Goal: Information Seeking & Learning: Learn about a topic

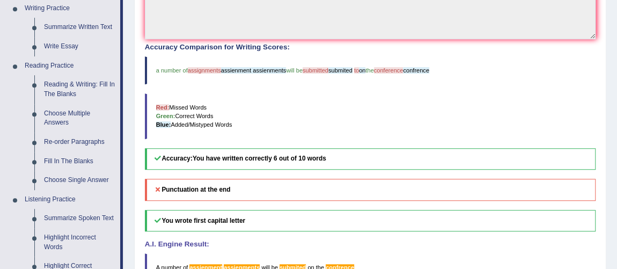
click at [57, 112] on link "Choose Multiple Answers" at bounding box center [79, 118] width 81 height 28
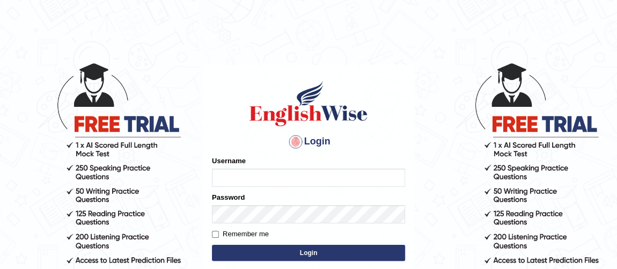
type input "vishalwadhwa"
drag, startPoint x: 0, startPoint y: 0, endPoint x: 255, endPoint y: 249, distance: 356.5
click at [255, 249] on button "Login" at bounding box center [308, 253] width 193 height 16
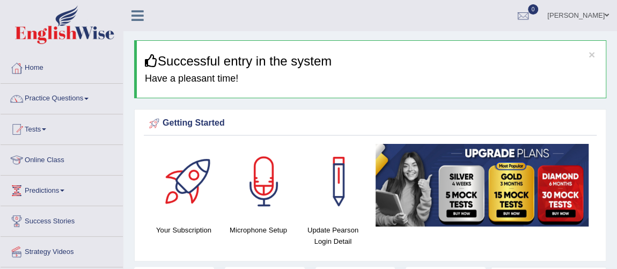
click at [85, 94] on link "Practice Questions" at bounding box center [62, 97] width 122 height 27
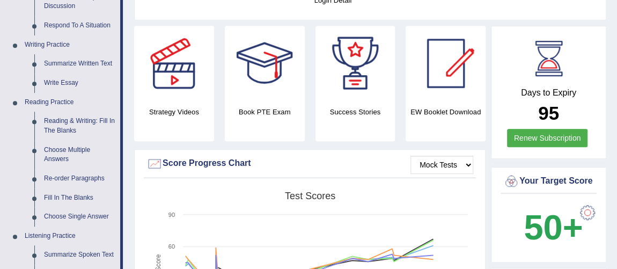
scroll to position [243, 0]
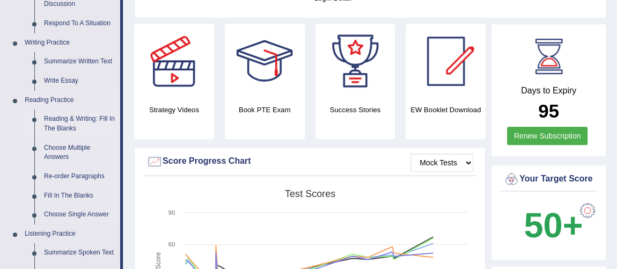
click at [80, 119] on link "Reading & Writing: Fill In The Blanks" at bounding box center [79, 123] width 81 height 28
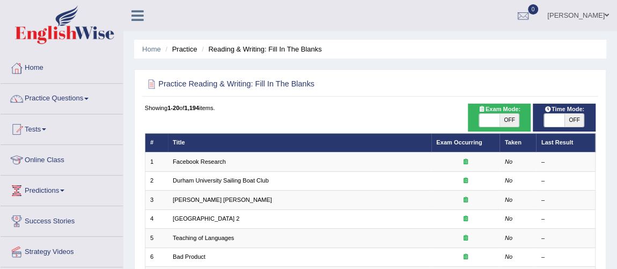
scroll to position [345, 0]
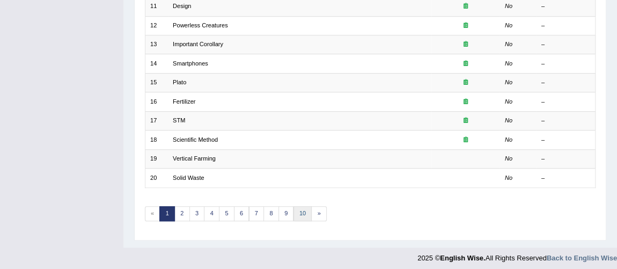
click at [297, 208] on link "10" at bounding box center [302, 213] width 19 height 15
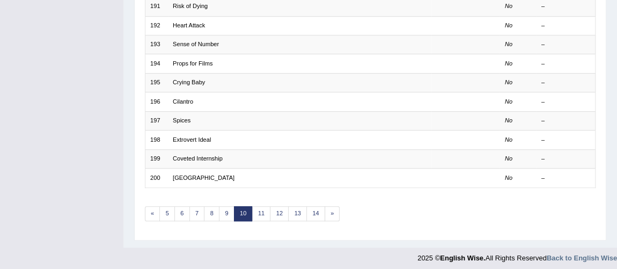
scroll to position [345, 0]
click at [309, 206] on link "14" at bounding box center [315, 213] width 19 height 15
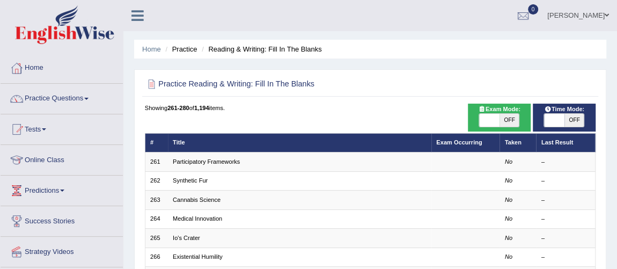
scroll to position [345, 0]
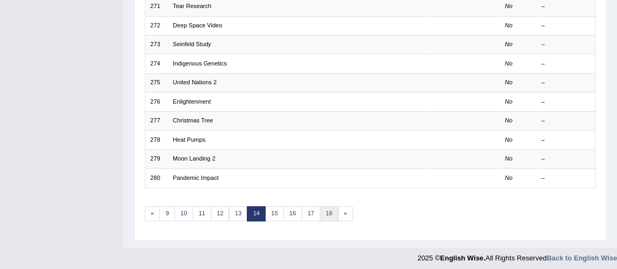
click at [327, 207] on link "18" at bounding box center [329, 213] width 19 height 15
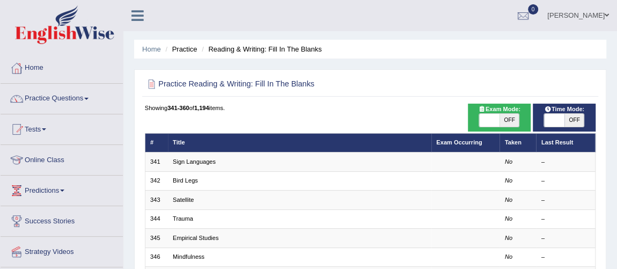
scroll to position [345, 0]
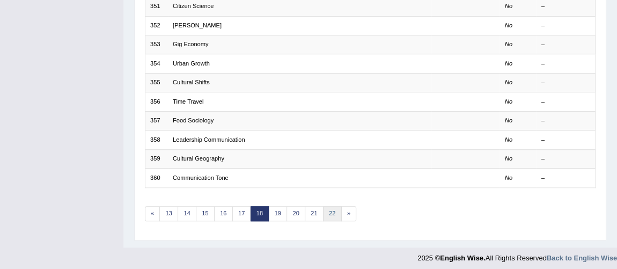
click at [325, 206] on link "22" at bounding box center [332, 213] width 19 height 15
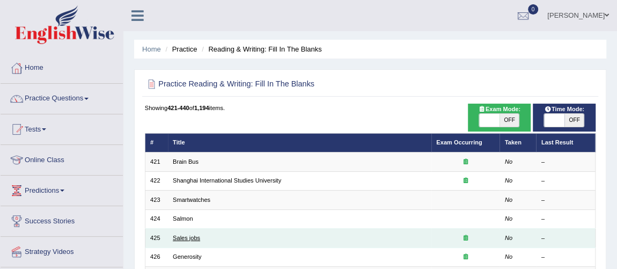
click at [183, 238] on link "Sales jobs" at bounding box center [186, 237] width 27 height 6
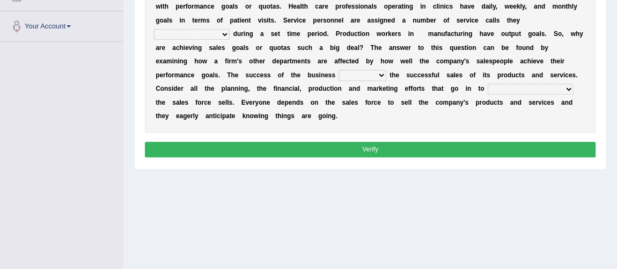
scroll to position [155, 0]
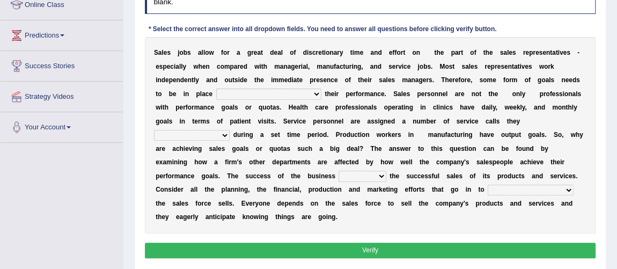
click at [310, 91] on select "as motive and guide should motivate and guide to help motivate and guide as hel…" at bounding box center [268, 94] width 105 height 11
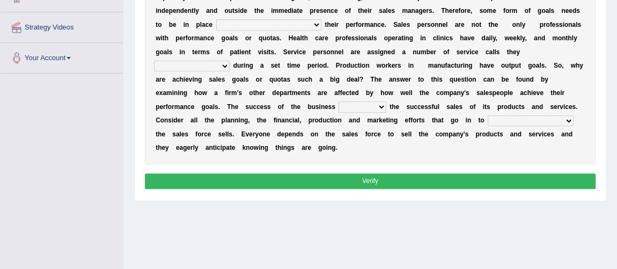
scroll to position [0, 0]
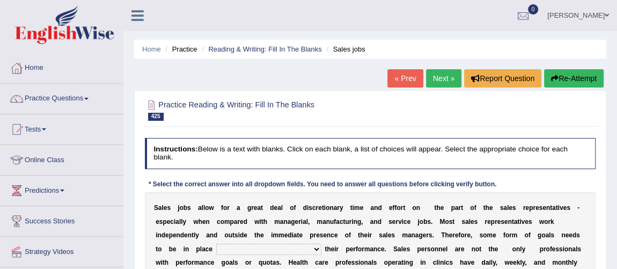
click at [451, 75] on link "Next »" at bounding box center [443, 78] width 35 height 18
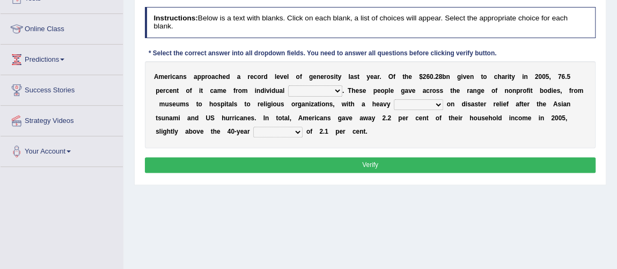
scroll to position [126, 0]
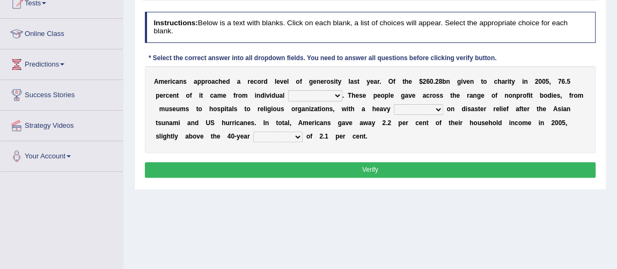
click at [333, 93] on select "donors accounts businessmen honors" at bounding box center [315, 95] width 54 height 11
select select "accounts"
click at [288, 90] on select "donors accounts businessmen honors" at bounding box center [315, 95] width 54 height 11
click at [433, 109] on select "analysis imagination emphasis hypothesis" at bounding box center [418, 109] width 49 height 11
select select "hypothesis"
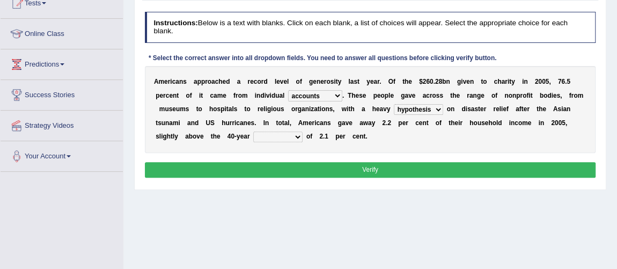
click at [394, 104] on select "analysis imagination emphasis hypothesis" at bounding box center [418, 109] width 49 height 11
click at [285, 136] on select "coverage average indebtness sovereignty" at bounding box center [277, 136] width 49 height 11
select select "average"
click at [253, 131] on select "coverage average indebtness sovereignty" at bounding box center [277, 136] width 49 height 11
click at [288, 168] on button "Verify" at bounding box center [370, 170] width 451 height 16
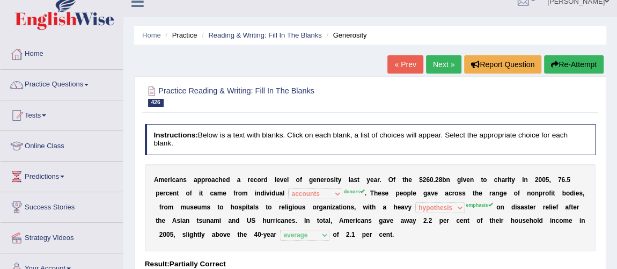
scroll to position [0, 0]
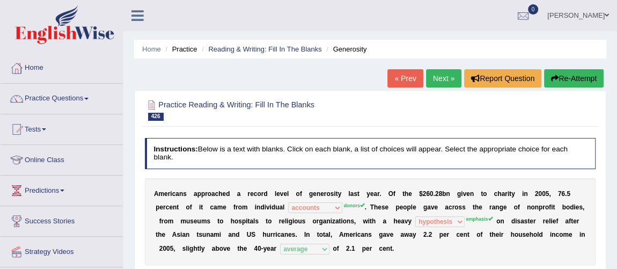
click at [441, 74] on link "Next »" at bounding box center [443, 78] width 35 height 18
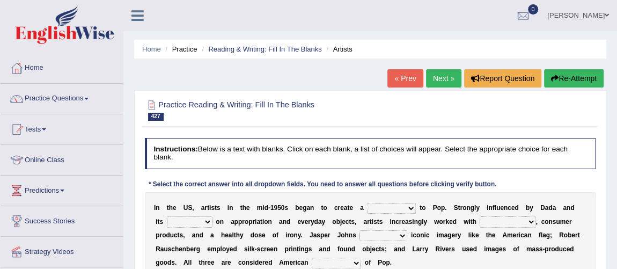
drag, startPoint x: 612, startPoint y: 73, endPoint x: 624, endPoint y: 25, distance: 49.7
click at [616, 25] on html "Toggle navigation Home Practice Questions Speaking Practice Read Aloud Repeat S…" at bounding box center [308, 134] width 617 height 269
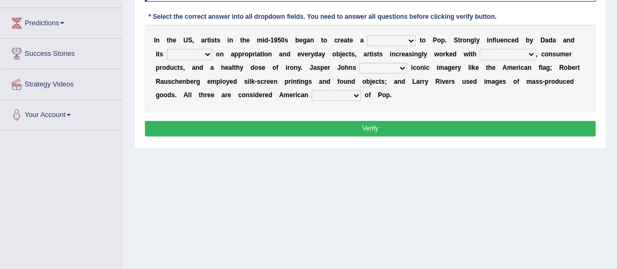
scroll to position [176, 0]
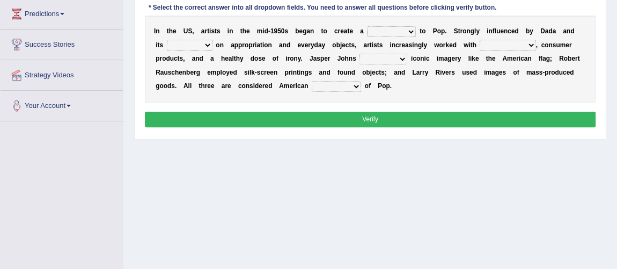
click at [408, 27] on select "bridge distribution cap finale" at bounding box center [391, 31] width 49 height 11
select select "bridge"
click at [367, 26] on select "bridge distribution cap finale" at bounding box center [391, 31] width 49 height 11
click at [191, 44] on select "emphasis point pressure strength" at bounding box center [190, 45] width 46 height 11
select select "strength"
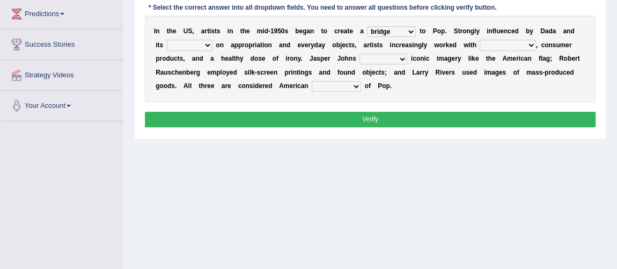
click at [167, 40] on select "emphasis point pressure strength" at bounding box center [190, 45] width 46 height 11
click at [522, 43] on select "collage cost disintegration leash" at bounding box center [508, 45] width 56 height 11
select select "disintegration"
click at [480, 40] on select "collage cost disintegration leash" at bounding box center [508, 45] width 56 height 11
click at [354, 83] on select "forerunners protestors funders founders" at bounding box center [336, 86] width 49 height 11
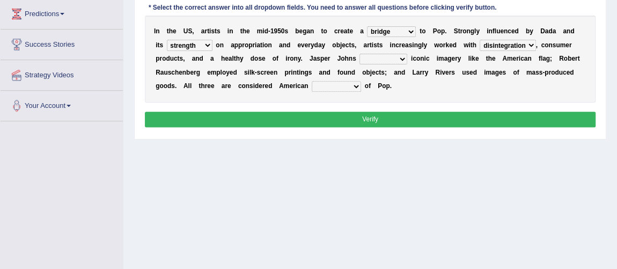
select select "funders"
click at [312, 81] on select "forerunners protestors funders founders" at bounding box center [336, 86] width 49 height 11
click at [347, 84] on select "forerunners protestors funders founders" at bounding box center [336, 86] width 49 height 11
select select "founders"
click at [312, 81] on select "forerunners protestors funders founders" at bounding box center [336, 86] width 49 height 11
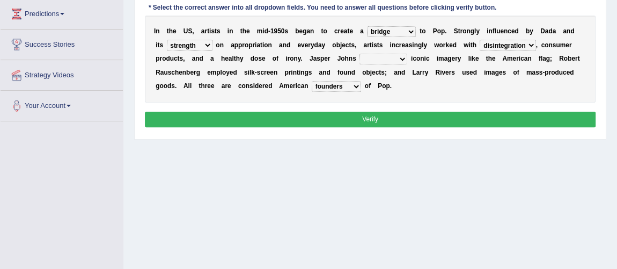
click at [318, 144] on div "Home Practice Reading & Writing: Fill In The Blanks Artists « Prev Next » Repor…" at bounding box center [369, 92] width 493 height 536
click at [323, 109] on div "Instructions: Below is a text with blanks. Click on each blank, a list of choic…" at bounding box center [369, 46] width 455 height 178
click at [327, 118] on button "Verify" at bounding box center [370, 120] width 451 height 16
click at [373, 55] on select "reimagined recalled recycled reviewed" at bounding box center [383, 59] width 48 height 11
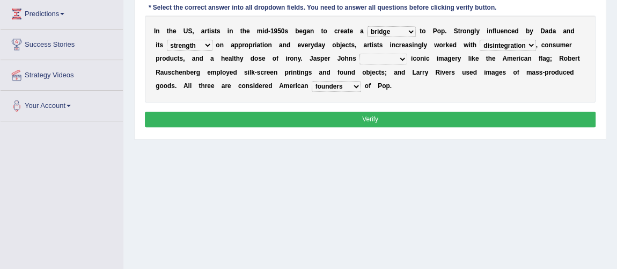
select select "reviewed"
click at [359, 54] on select "reimagined recalled recycled reviewed" at bounding box center [383, 59] width 48 height 11
click at [387, 116] on button "Verify" at bounding box center [370, 120] width 451 height 16
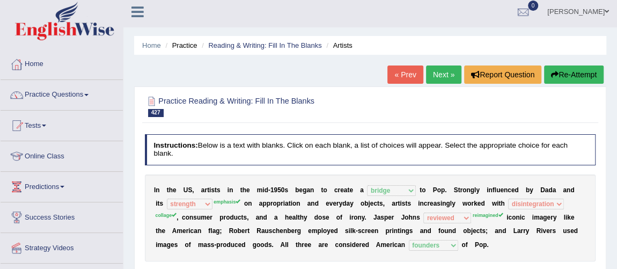
scroll to position [0, 0]
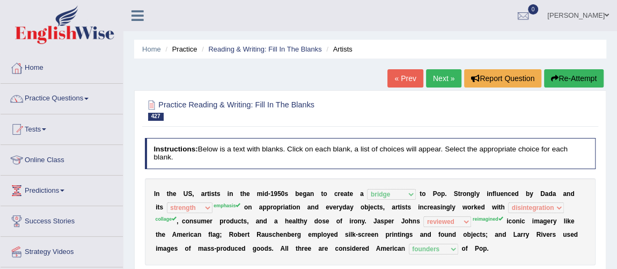
click at [453, 82] on link "Next »" at bounding box center [443, 78] width 35 height 18
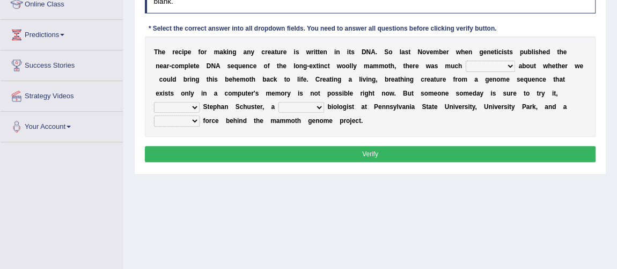
scroll to position [152, 0]
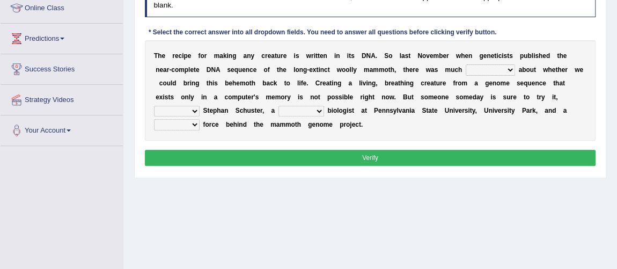
click at [506, 72] on select "speculation profit ratio worship" at bounding box center [490, 69] width 49 height 11
select select "profit"
click at [466, 64] on select "speculation profit ratio worship" at bounding box center [490, 69] width 49 height 11
click at [200, 106] on select "predicts forecast provides censures" at bounding box center [177, 111] width 46 height 11
select select "predicts"
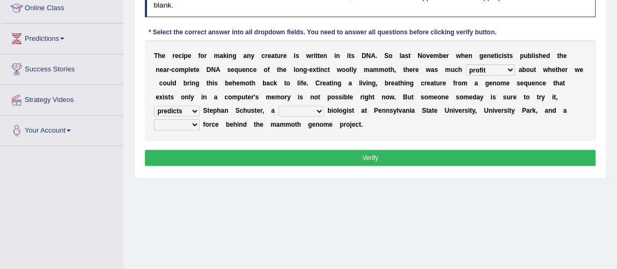
click at [200, 106] on select "predicts forecast provides censures" at bounding box center [177, 111] width 46 height 11
click at [278, 110] on select "human molecular animal organ" at bounding box center [301, 111] width 46 height 11
select select "human"
click at [278, 106] on select "human molecular animal organ" at bounding box center [301, 111] width 46 height 11
click at [200, 119] on select "driving army moving carrying" at bounding box center [177, 124] width 46 height 11
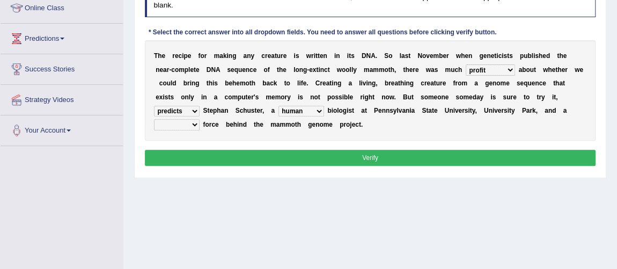
click at [200, 119] on select "driving army moving carrying" at bounding box center [177, 124] width 46 height 11
select select "driving"
click at [200, 119] on select "driving army moving carrying" at bounding box center [177, 124] width 46 height 11
click at [487, 160] on button "Verify" at bounding box center [370, 158] width 451 height 16
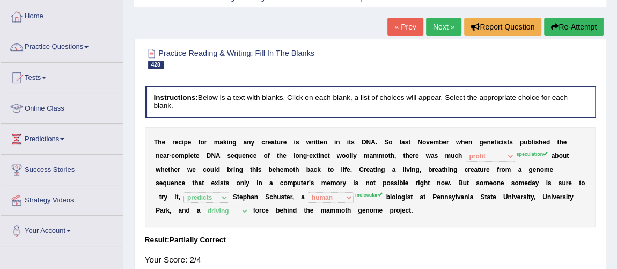
scroll to position [0, 0]
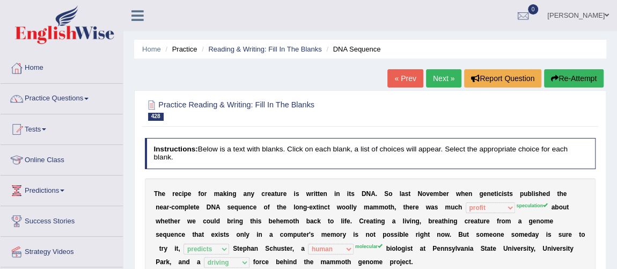
click at [439, 71] on link "Next »" at bounding box center [443, 78] width 35 height 18
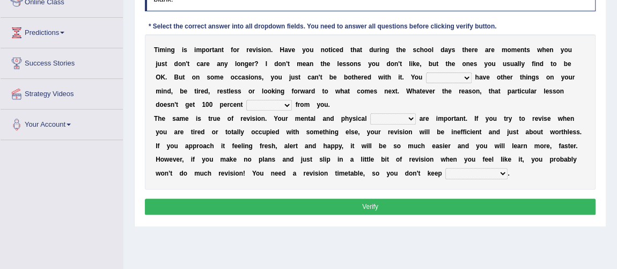
scroll to position [160, 0]
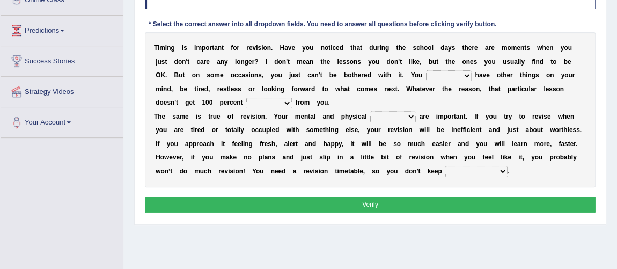
click at [461, 77] on select "may can will must" at bounding box center [449, 75] width 46 height 11
select select "must"
click at [426, 70] on select "may can will must" at bounding box center [449, 75] width 46 height 11
click at [281, 103] on select "effect afford effort affect" at bounding box center [269, 103] width 46 height 11
select select "effort"
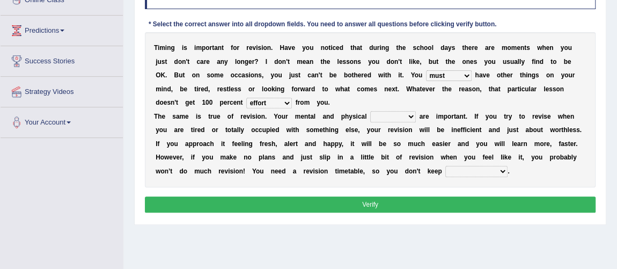
click at [246, 98] on select "effect afford effort affect" at bounding box center [269, 103] width 46 height 11
click at [395, 116] on select "altitude strength attitudes talent" at bounding box center [393, 116] width 46 height 11
select select "attitudes"
click at [370, 111] on select "altitude strength attitudes talent" at bounding box center [393, 116] width 46 height 11
click at [405, 202] on button "Verify" at bounding box center [370, 204] width 451 height 16
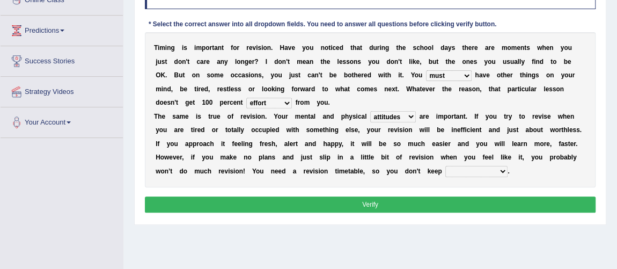
click at [459, 163] on div "T i m i n g i s i m p o r t a n t f o r r e v i s i o n . H a v e y o u n o t i…" at bounding box center [370, 109] width 451 height 155
click at [465, 168] on select "stopping it from putting it off giving it out getting it wrong" at bounding box center [476, 171] width 62 height 11
select select "putting it off"
click at [445, 166] on select "stopping it from putting it off giving it out getting it wrong" at bounding box center [476, 171] width 62 height 11
click at [470, 202] on button "Verify" at bounding box center [370, 204] width 451 height 16
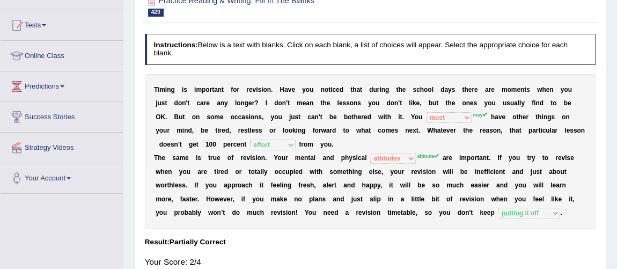
scroll to position [0, 0]
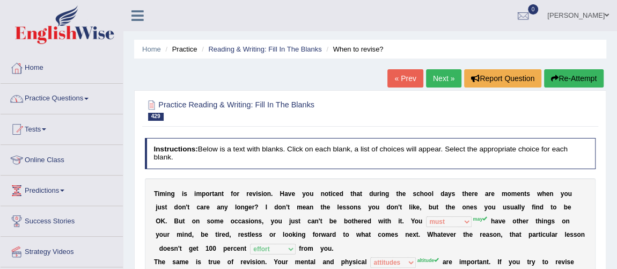
click at [70, 99] on link "Practice Questions" at bounding box center [62, 97] width 122 height 27
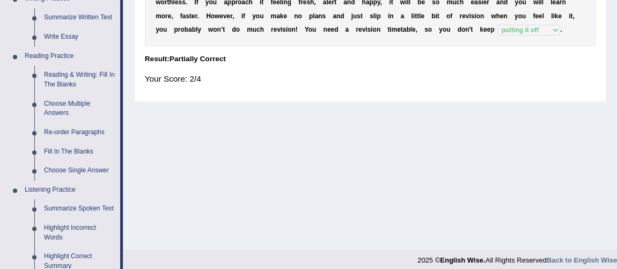
scroll to position [301, 0]
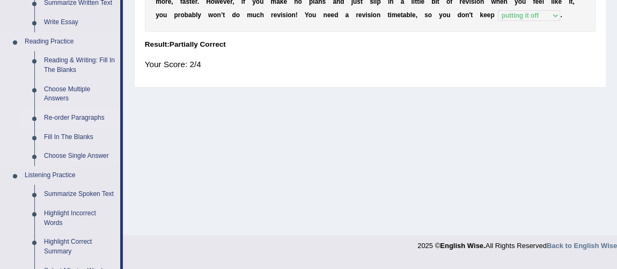
click at [72, 119] on link "Re-order Paragraphs" at bounding box center [79, 117] width 81 height 19
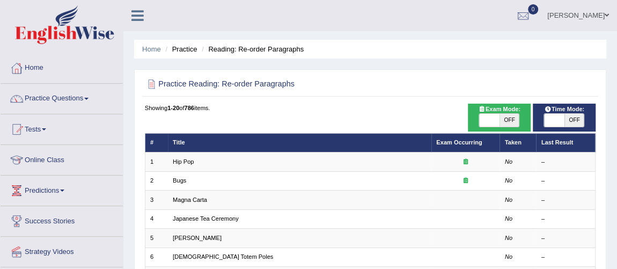
scroll to position [345, 0]
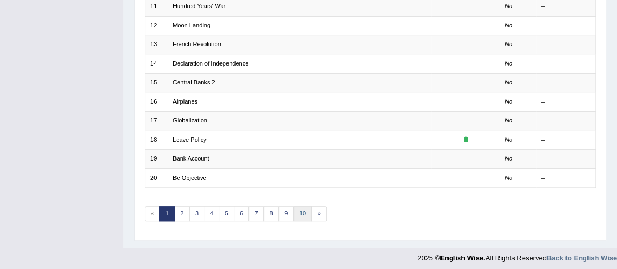
click at [298, 207] on link "10" at bounding box center [302, 213] width 19 height 15
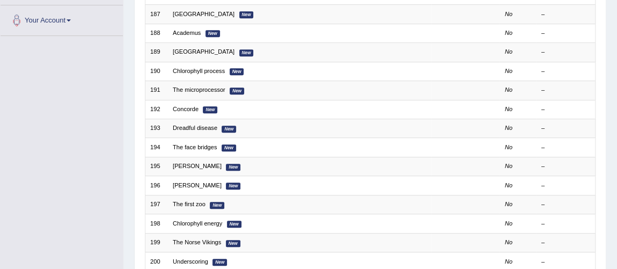
scroll to position [345, 0]
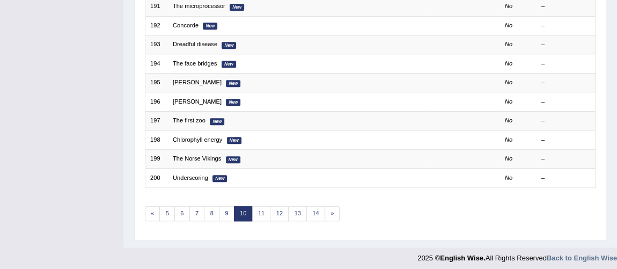
click at [360, 247] on div at bounding box center [308, 255] width 617 height 16
click at [325, 206] on link "»" at bounding box center [333, 213] width 16 height 15
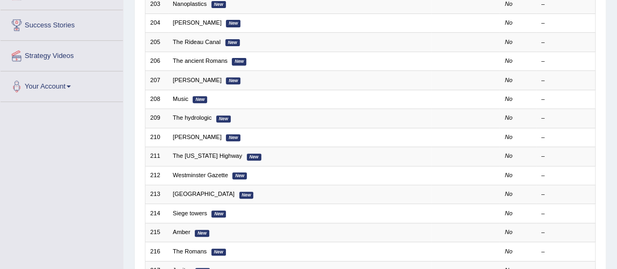
scroll to position [345, 0]
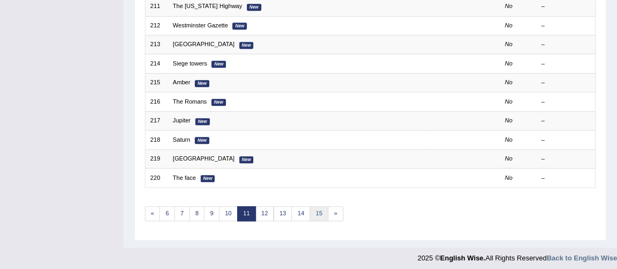
click at [316, 211] on link "15" at bounding box center [318, 213] width 19 height 15
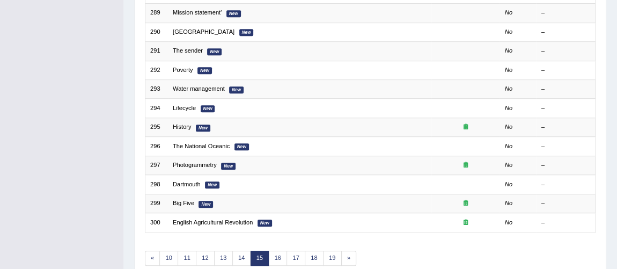
scroll to position [345, 0]
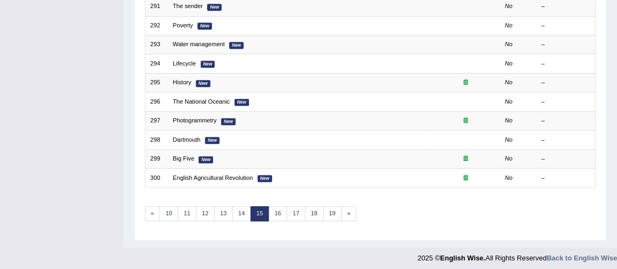
click at [326, 211] on link "19" at bounding box center [332, 213] width 19 height 15
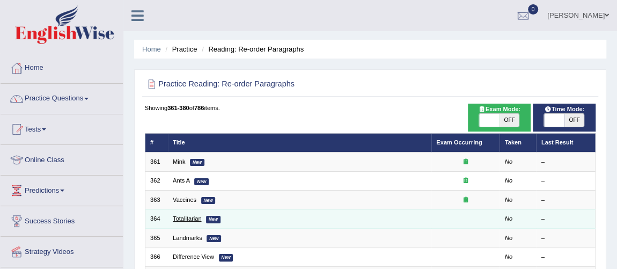
click at [194, 218] on link "Totalitarian" at bounding box center [187, 218] width 28 height 6
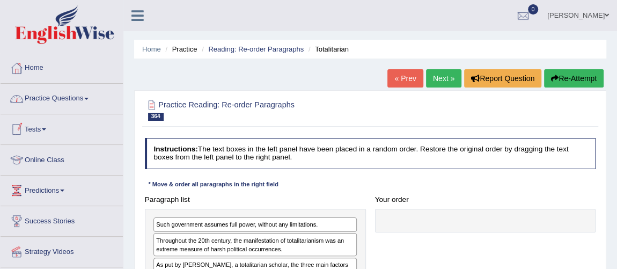
click at [50, 96] on link "Practice Questions" at bounding box center [62, 97] width 122 height 27
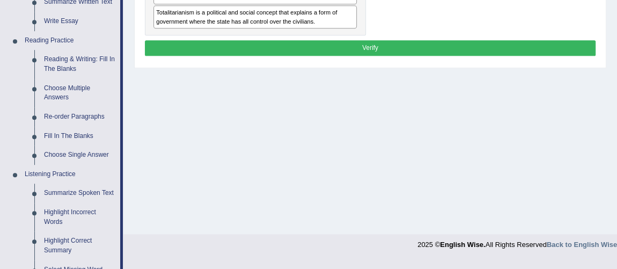
scroll to position [306, 0]
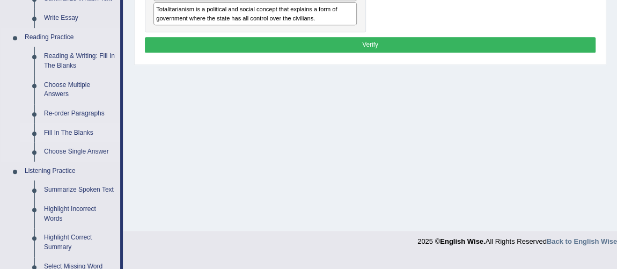
click at [79, 134] on link "Fill In The Blanks" at bounding box center [79, 132] width 81 height 19
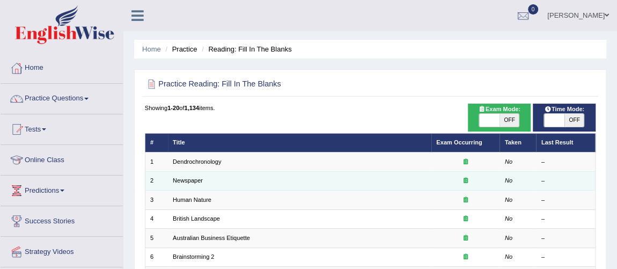
click at [364, 187] on td "Newspaper" at bounding box center [299, 180] width 263 height 19
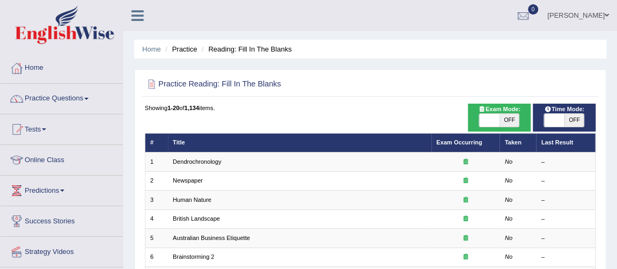
scroll to position [345, 0]
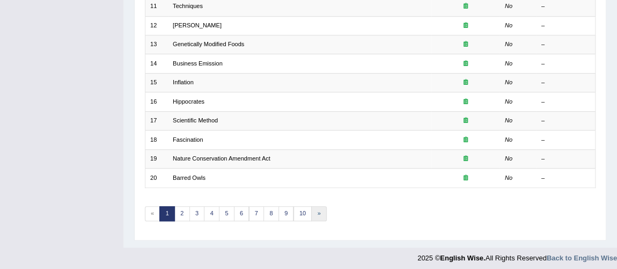
click at [312, 209] on link "»" at bounding box center [319, 213] width 16 height 15
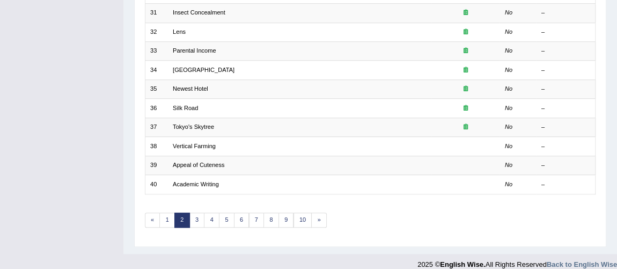
scroll to position [345, 0]
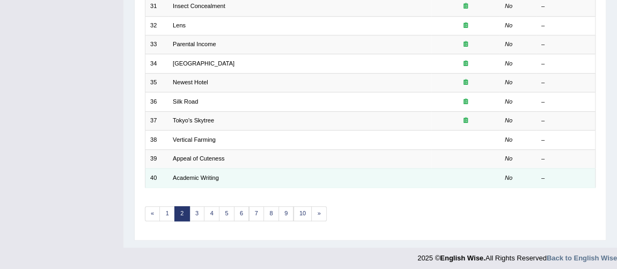
click at [422, 168] on td "Academic Writing" at bounding box center [299, 177] width 263 height 19
click at [198, 174] on link "Academic Writing" at bounding box center [196, 177] width 46 height 6
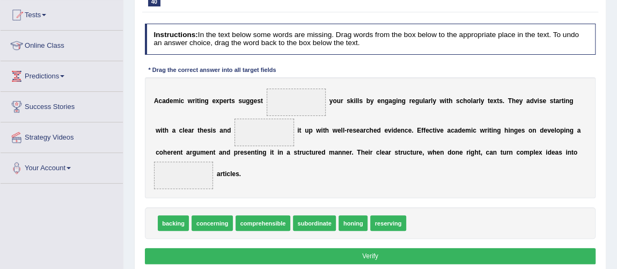
scroll to position [107, 0]
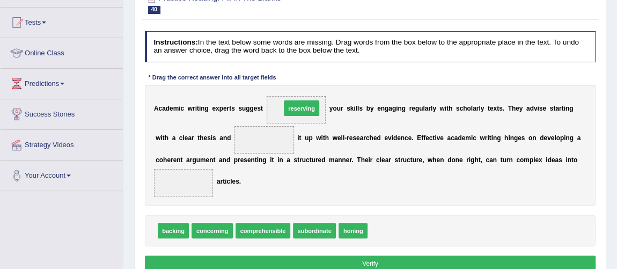
drag, startPoint x: 393, startPoint y: 225, endPoint x: 291, endPoint y: 81, distance: 176.7
click at [291, 81] on div "Instructions: In the text below some words are missing. Drag words from the box…" at bounding box center [369, 153] width 455 height 252
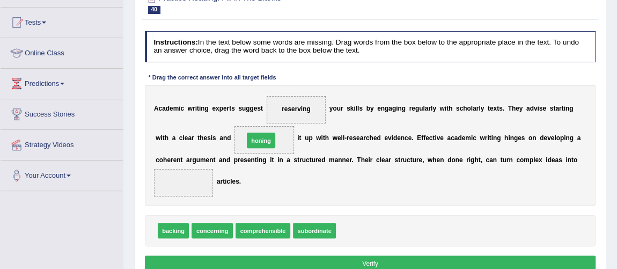
drag, startPoint x: 358, startPoint y: 227, endPoint x: 250, endPoint y: 121, distance: 151.0
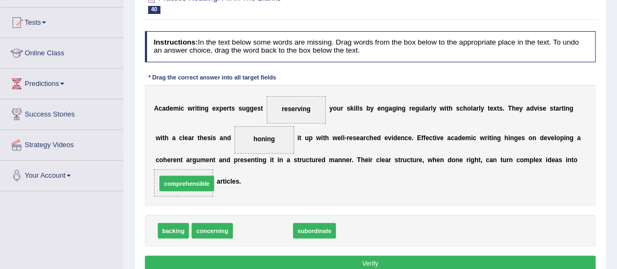
drag, startPoint x: 283, startPoint y: 225, endPoint x: 194, endPoint y: 169, distance: 105.5
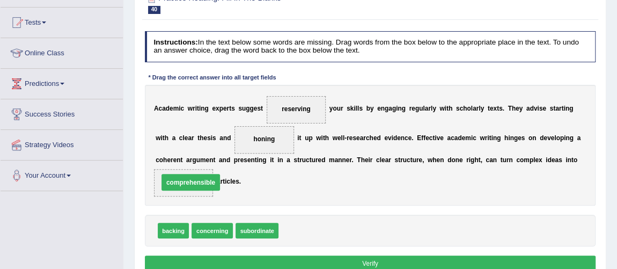
click at [194, 169] on span "comprehensible" at bounding box center [184, 182] width 60 height 27
click at [229, 260] on button "Verify" at bounding box center [370, 263] width 451 height 16
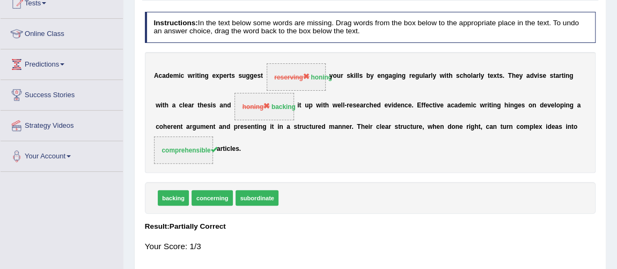
scroll to position [0, 0]
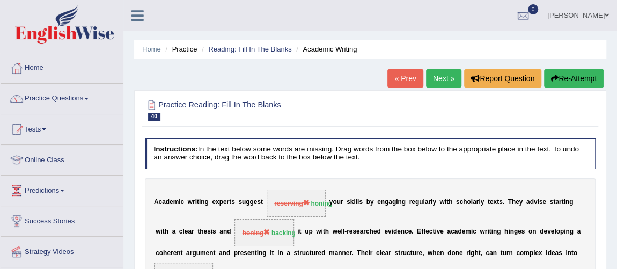
click at [431, 76] on link "Next »" at bounding box center [443, 78] width 35 height 18
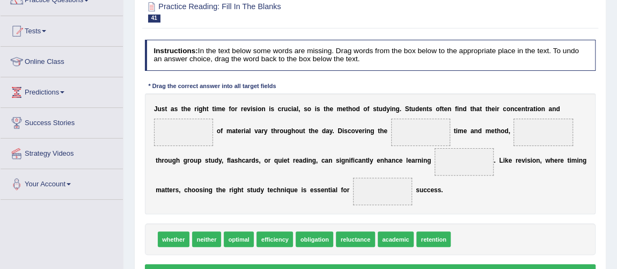
scroll to position [95, 0]
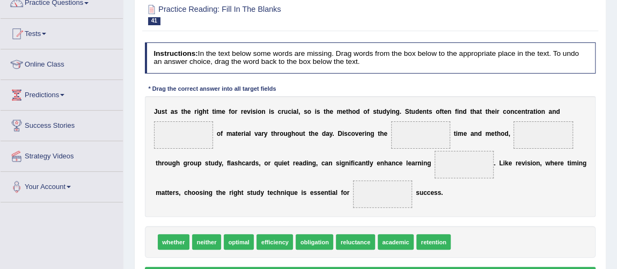
click at [430, 241] on span "retention" at bounding box center [433, 242] width 34 height 16
drag, startPoint x: 283, startPoint y: 243, endPoint x: 180, endPoint y: 125, distance: 156.3
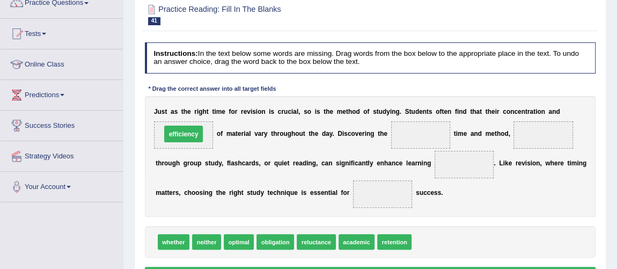
click at [180, 125] on span "efficiency" at bounding box center [184, 134] width 60 height 27
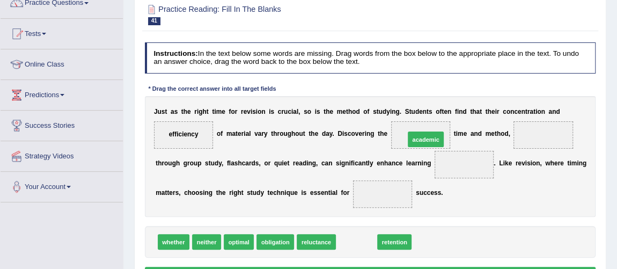
drag, startPoint x: 355, startPoint y: 240, endPoint x: 436, endPoint y: 119, distance: 146.1
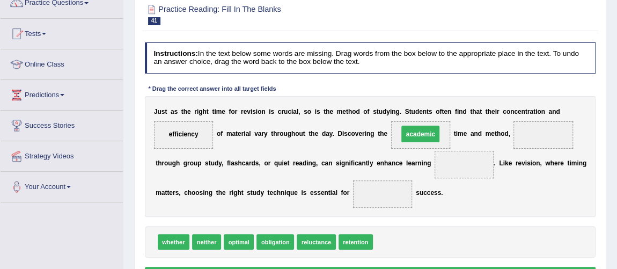
click at [436, 119] on div "J u s t a s t h e r i g h t t i m e f o r r e v i s i o n i s c r u c i a l , s…" at bounding box center [370, 156] width 451 height 121
drag, startPoint x: 359, startPoint y: 238, endPoint x: 593, endPoint y: 145, distance: 251.4
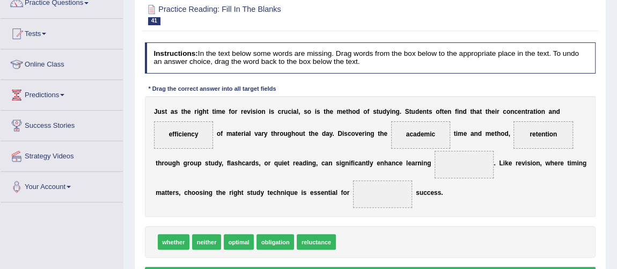
click at [353, 260] on div "Instructions: In the text below some words are missing. Drag words from the box…" at bounding box center [369, 164] width 455 height 252
drag, startPoint x: 406, startPoint y: 229, endPoint x: 443, endPoint y: 189, distance: 54.3
click at [443, 189] on div "Instructions: In the text below some words are missing. Drag words from the box…" at bounding box center [369, 164] width 455 height 252
drag, startPoint x: 310, startPoint y: 243, endPoint x: 487, endPoint y: 156, distance: 196.7
click at [487, 156] on span "reluctance" at bounding box center [464, 164] width 60 height 27
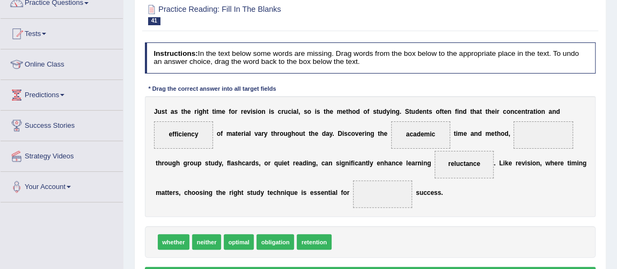
click at [487, 156] on span "reluctance" at bounding box center [464, 164] width 60 height 27
click at [420, 130] on span "academic" at bounding box center [421, 134] width 60 height 27
click at [420, 130] on span "academic" at bounding box center [420, 134] width 29 height 8
drag, startPoint x: 420, startPoint y: 130, endPoint x: 375, endPoint y: 204, distance: 86.2
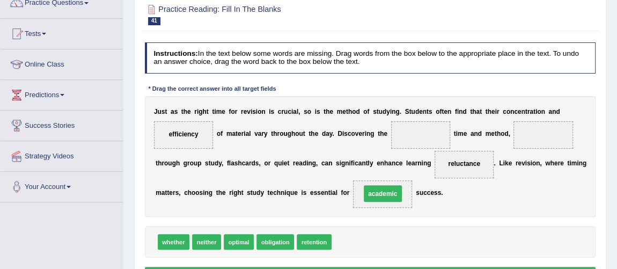
click at [375, 204] on span "academic" at bounding box center [383, 193] width 60 height 27
click at [234, 244] on span "optimal" at bounding box center [239, 242] width 30 height 16
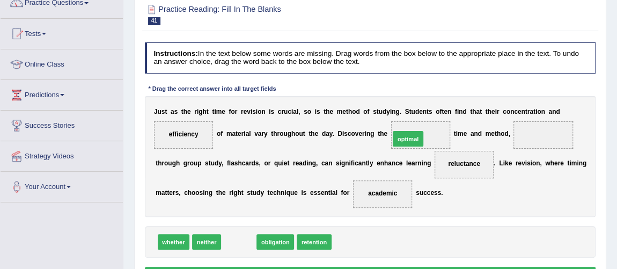
drag, startPoint x: 227, startPoint y: 243, endPoint x: 429, endPoint y: 120, distance: 235.7
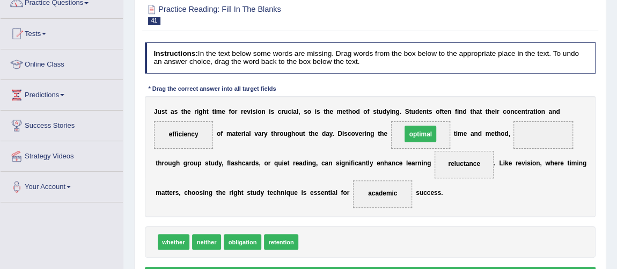
click at [429, 121] on span "optimal" at bounding box center [421, 134] width 60 height 27
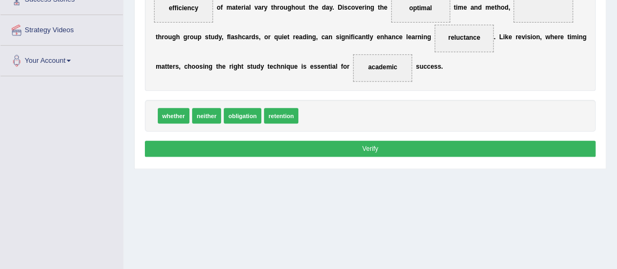
scroll to position [266, 0]
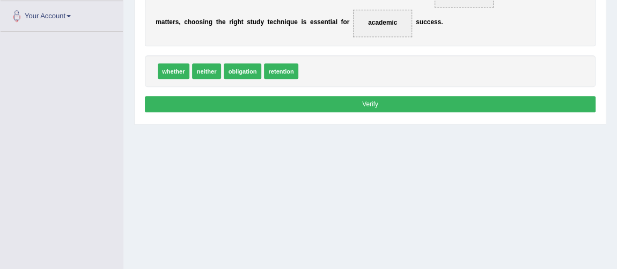
click at [441, 96] on button "Verify" at bounding box center [370, 104] width 451 height 16
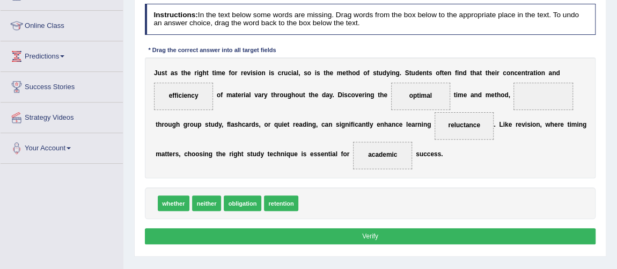
scroll to position [129, 0]
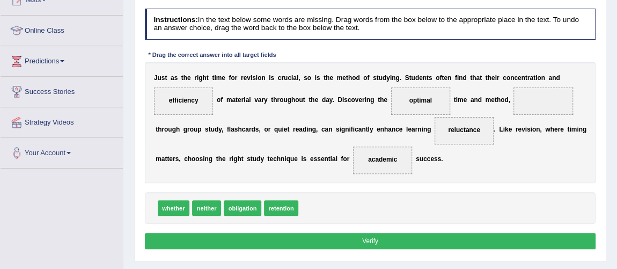
click at [409, 235] on button "Verify" at bounding box center [370, 241] width 451 height 16
click at [391, 239] on button "Verify" at bounding box center [370, 241] width 451 height 16
click at [534, 104] on span at bounding box center [543, 100] width 60 height 27
drag, startPoint x: 277, startPoint y: 210, endPoint x: 589, endPoint y: 89, distance: 334.9
click at [589, 89] on div "J u s t a s t h e r i g h t t i m e f o r r e v i s i o n i s c r u c i a l , s…" at bounding box center [370, 122] width 451 height 121
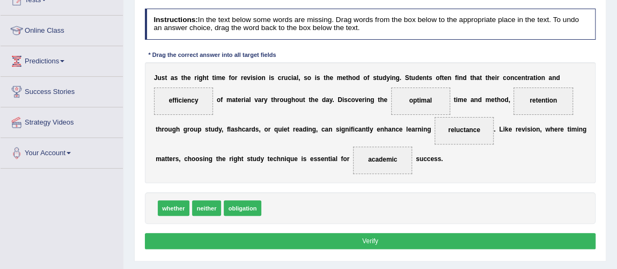
click at [424, 239] on button "Verify" at bounding box center [370, 241] width 451 height 16
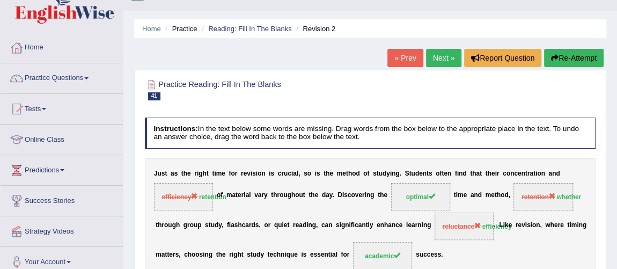
scroll to position [0, 0]
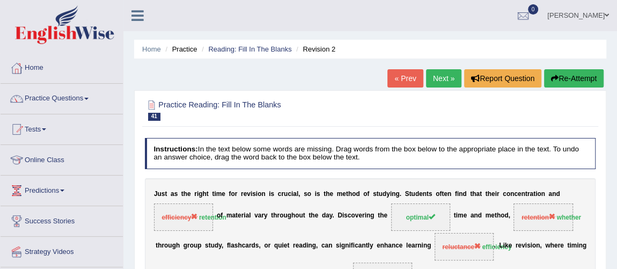
click at [433, 70] on link "Next »" at bounding box center [443, 78] width 35 height 18
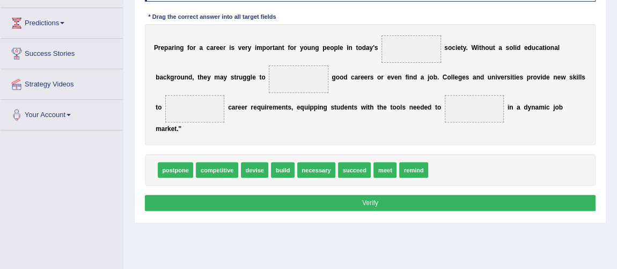
scroll to position [180, 0]
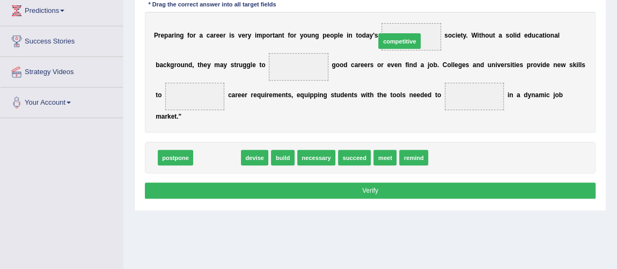
drag, startPoint x: 217, startPoint y: 156, endPoint x: 431, endPoint y: 20, distance: 253.4
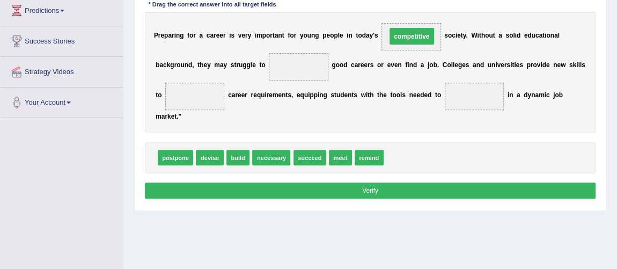
click at [431, 20] on div "P r e p a r i n g f o r a c a r e e r i s v e r y i m p o r t a n t f o r y o u…" at bounding box center [370, 72] width 451 height 121
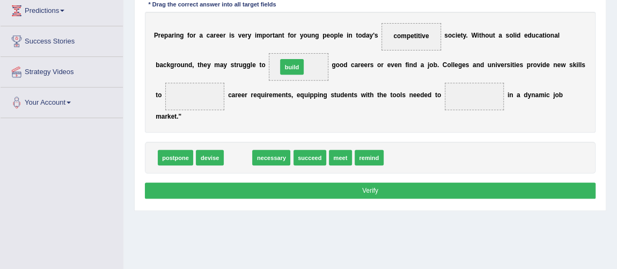
drag, startPoint x: 238, startPoint y: 158, endPoint x: 303, endPoint y: 51, distance: 124.5
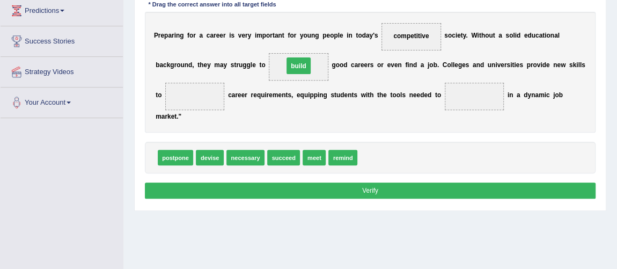
click at [303, 53] on span "build" at bounding box center [299, 66] width 60 height 27
click at [204, 156] on span "devise" at bounding box center [209, 158] width 27 height 16
click at [286, 158] on span "succeed" at bounding box center [283, 158] width 33 height 16
drag, startPoint x: 286, startPoint y: 158, endPoint x: 298, endPoint y: 173, distance: 18.7
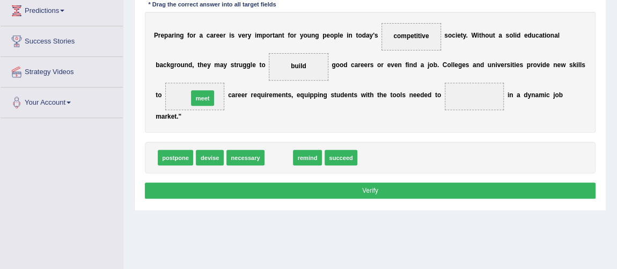
drag, startPoint x: 277, startPoint y: 156, endPoint x: 189, endPoint y: 87, distance: 111.6
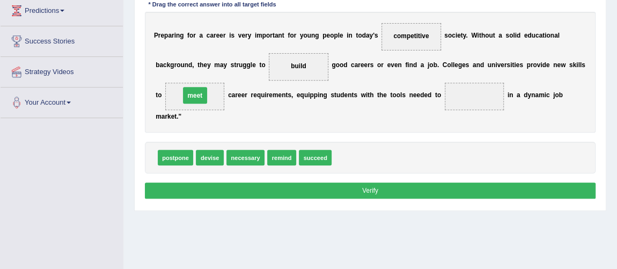
click at [189, 87] on span "meet" at bounding box center [195, 95] width 24 height 17
click at [189, 87] on span "meet" at bounding box center [195, 96] width 60 height 27
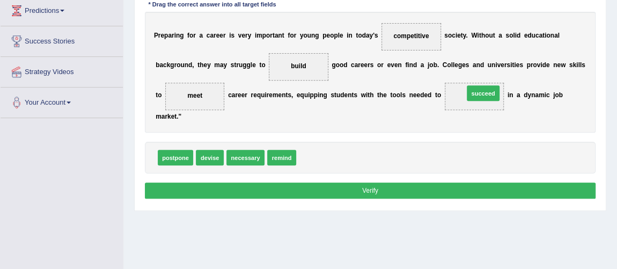
drag, startPoint x: 315, startPoint y: 154, endPoint x: 512, endPoint y: 78, distance: 210.9
click at [512, 78] on div "P r e p a r i n g f o r a c a r e e r i s v e r y i m p o r t a n t f o r y o u…" at bounding box center [370, 72] width 451 height 121
click at [389, 192] on button "Verify" at bounding box center [370, 190] width 451 height 16
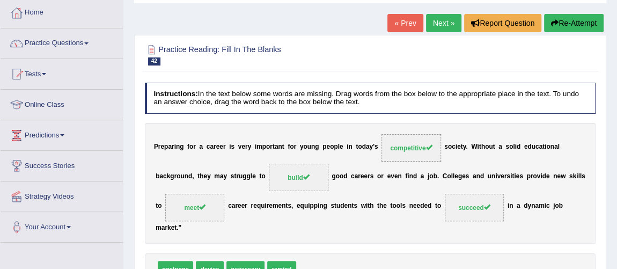
scroll to position [0, 0]
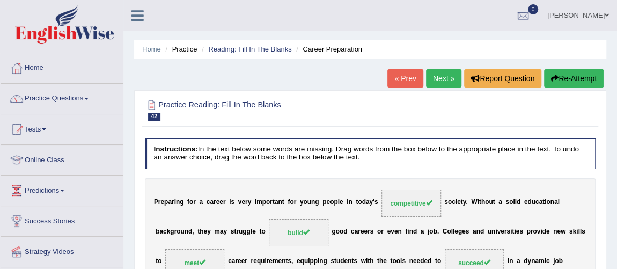
click at [439, 80] on link "Next »" at bounding box center [443, 78] width 35 height 18
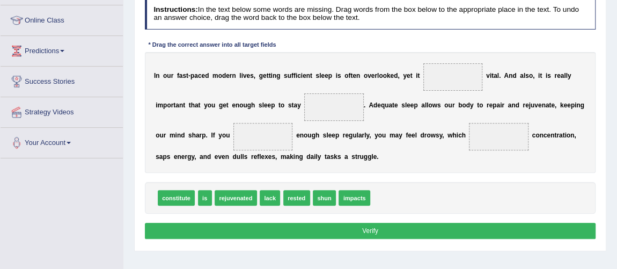
scroll to position [140, 0]
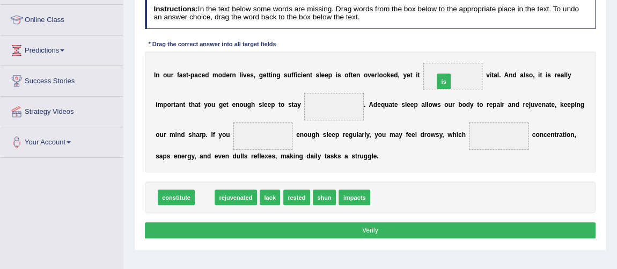
drag, startPoint x: 200, startPoint y: 196, endPoint x: 481, endPoint y: 61, distance: 312.1
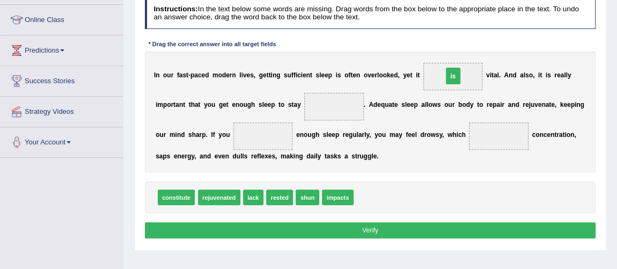
click at [481, 61] on div "I n o u r f a s t - p a c e d m o d e r n l i v e s , g e t t i n g s u f f i c…" at bounding box center [370, 111] width 451 height 121
click at [283, 199] on span "rested" at bounding box center [279, 197] width 27 height 16
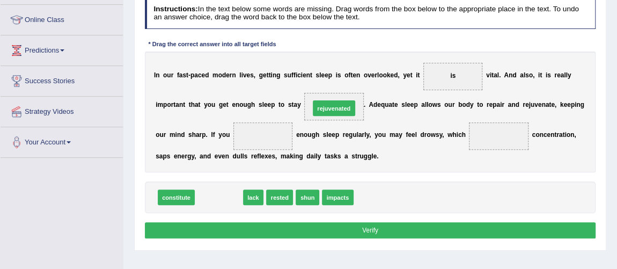
drag, startPoint x: 216, startPoint y: 197, endPoint x: 350, endPoint y: 93, distance: 170.5
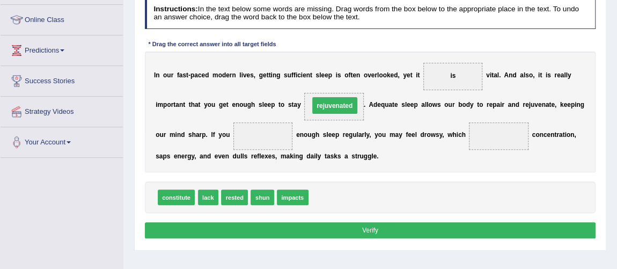
click at [350, 93] on span "rejuvenated" at bounding box center [334, 106] width 60 height 27
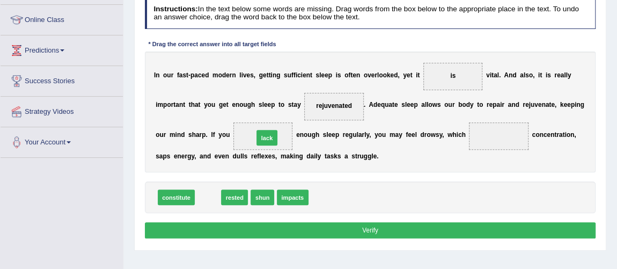
drag, startPoint x: 212, startPoint y: 195, endPoint x: 282, endPoint y: 124, distance: 98.6
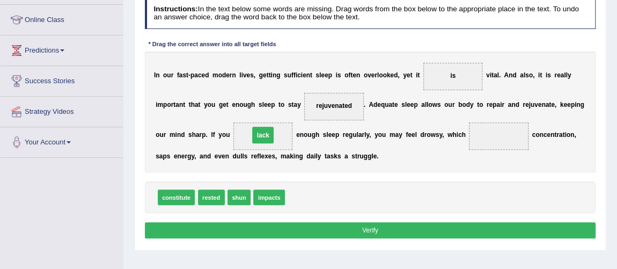
click at [282, 124] on span "lack" at bounding box center [263, 135] width 60 height 27
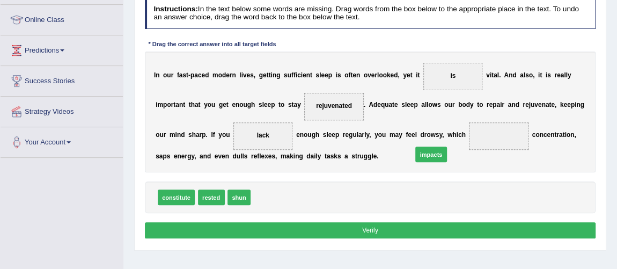
drag, startPoint x: 264, startPoint y: 197, endPoint x: 506, endPoint y: 129, distance: 251.8
click at [394, 223] on button "Verify" at bounding box center [370, 230] width 451 height 16
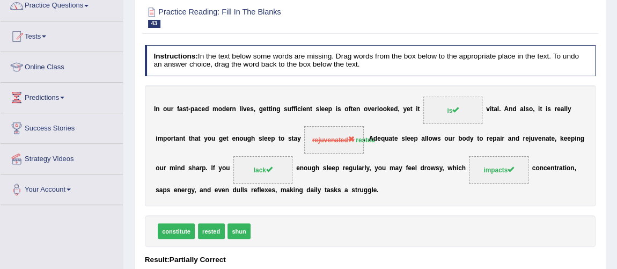
scroll to position [33, 0]
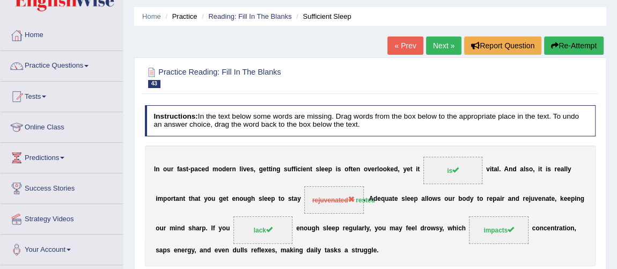
click at [432, 45] on link "Next »" at bounding box center [443, 45] width 35 height 18
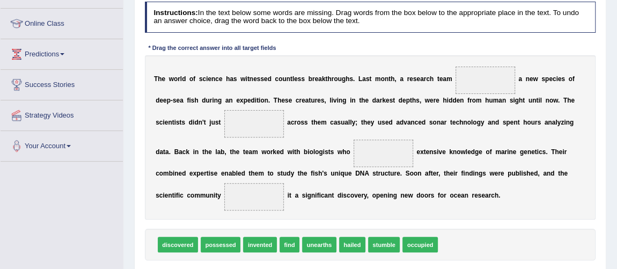
scroll to position [150, 0]
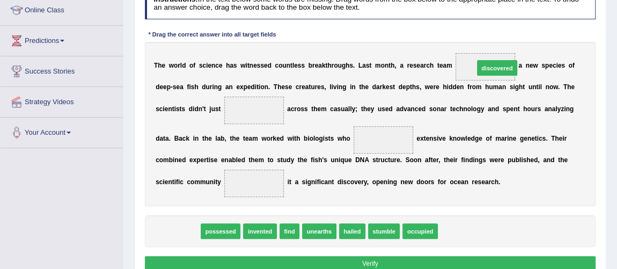
drag, startPoint x: 172, startPoint y: 229, endPoint x: 548, endPoint y: 36, distance: 422.0
click at [548, 36] on div "Instructions: In the text below some words are missing. Drag words from the box…" at bounding box center [369, 131] width 455 height 295
drag, startPoint x: 180, startPoint y: 227, endPoint x: 533, endPoint y: 33, distance: 402.8
click at [533, 33] on div "Instructions: In the text below some words are missing. Drag words from the box…" at bounding box center [369, 131] width 455 height 295
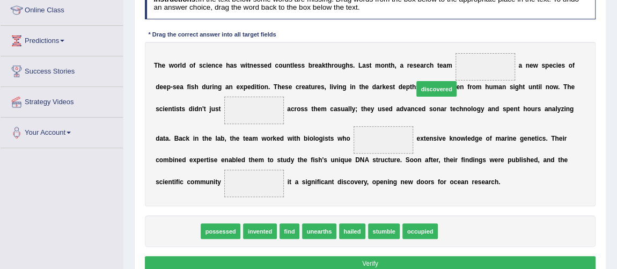
click at [533, 33] on div "Instructions: In the text below some words are missing. Drag words from the box…" at bounding box center [369, 131] width 455 height 295
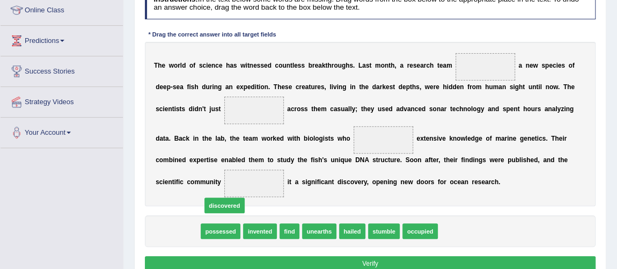
click at [533, 33] on div "Instructions: In the text below some words are missing. Drag words from the box…" at bounding box center [369, 131] width 455 height 295
drag, startPoint x: 175, startPoint y: 231, endPoint x: 545, endPoint y: 30, distance: 420.5
click at [545, 30] on div "Instructions: In the text below some words are missing. Drag words from the box…" at bounding box center [369, 131] width 455 height 295
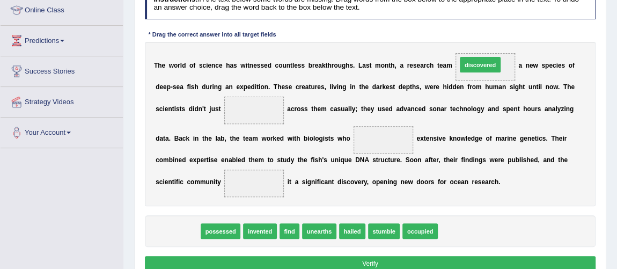
drag, startPoint x: 164, startPoint y: 226, endPoint x: 520, endPoint y: 32, distance: 405.7
click at [520, 32] on div "Instructions: In the text below some words are missing. Drag words from the box…" at bounding box center [369, 131] width 455 height 295
drag, startPoint x: 163, startPoint y: 233, endPoint x: 540, endPoint y: 34, distance: 426.4
click at [540, 34] on div "Instructions: In the text below some words are missing. Drag words from the box…" at bounding box center [369, 131] width 455 height 295
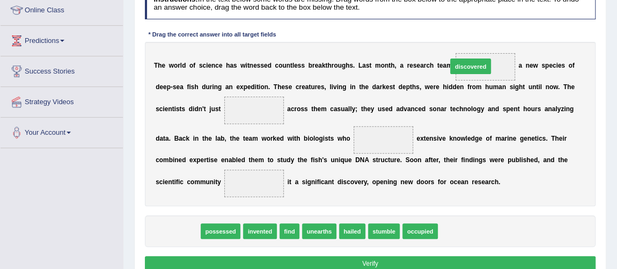
drag, startPoint x: 180, startPoint y: 228, endPoint x: 524, endPoint y: 35, distance: 394.8
click at [524, 35] on div "Instructions: In the text below some words are missing. Drag words from the box…" at bounding box center [369, 131] width 455 height 295
drag, startPoint x: 169, startPoint y: 228, endPoint x: 544, endPoint y: 25, distance: 426.5
click at [544, 25] on div "Instructions: In the text below some words are missing. Drag words from the box…" at bounding box center [369, 131] width 455 height 295
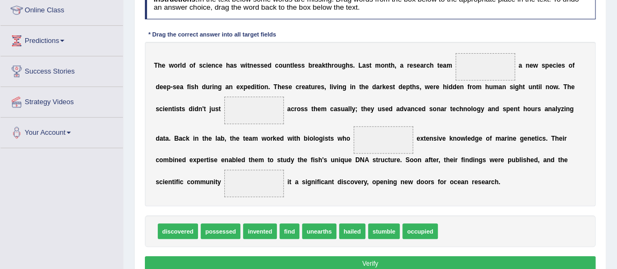
click at [176, 228] on span "discovered" at bounding box center [178, 231] width 40 height 16
drag, startPoint x: 176, startPoint y: 228, endPoint x: 556, endPoint y: 27, distance: 429.3
click at [556, 27] on div "Instructions: In the text below some words are missing. Drag words from the box…" at bounding box center [369, 131] width 455 height 295
drag, startPoint x: 178, startPoint y: 228, endPoint x: 279, endPoint y: 79, distance: 180.6
click at [279, 79] on div "Instructions: In the text below some words are missing. Drag words from the box…" at bounding box center [369, 131] width 455 height 295
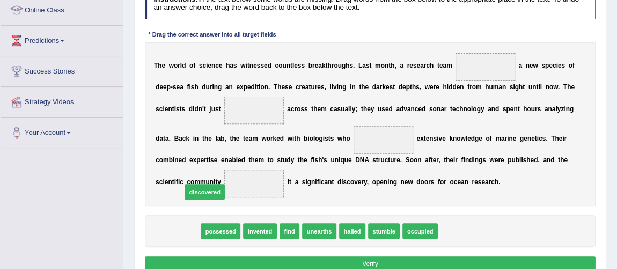
click at [279, 79] on div "T h e w o r l d o f s c i e n c e h a s w i t n e s s e d c o u n t l e s s b r…" at bounding box center [370, 124] width 451 height 164
drag, startPoint x: 186, startPoint y: 225, endPoint x: 446, endPoint y: 116, distance: 282.0
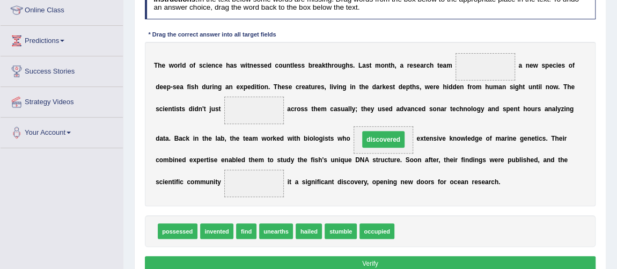
click at [446, 116] on div "T h e w o r l d o f s c i e n c e h a s w i t n e s s e d c o u n t l e s s b r…" at bounding box center [370, 124] width 451 height 164
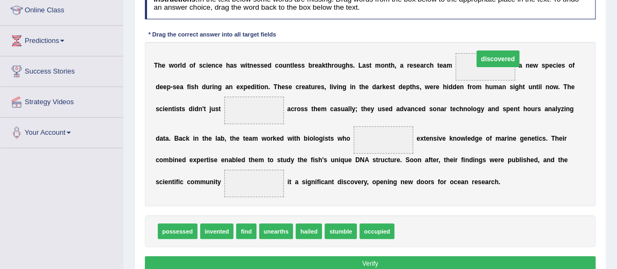
drag, startPoint x: 395, startPoint y: 140, endPoint x: 529, endPoint y: 46, distance: 164.4
click at [529, 46] on div "T h e w o r l d o f s c i e n c e h a s w i t n e s s e d c o u n t l e s s b r…" at bounding box center [370, 124] width 451 height 164
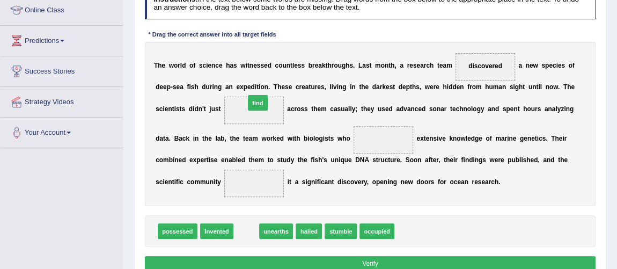
drag, startPoint x: 241, startPoint y: 226, endPoint x: 254, endPoint y: 75, distance: 151.3
click at [254, 75] on div "Instructions: In the text below some words are missing. Drag words from the box…" at bounding box center [369, 131] width 455 height 295
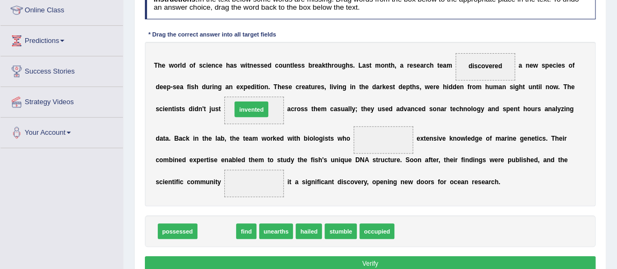
drag, startPoint x: 212, startPoint y: 228, endPoint x: 252, endPoint y: 85, distance: 148.6
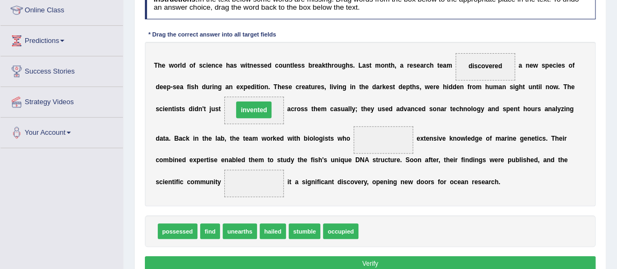
click at [252, 85] on b "d" at bounding box center [252, 87] width 4 height 8
click at [338, 230] on span "occupied" at bounding box center [340, 231] width 35 height 16
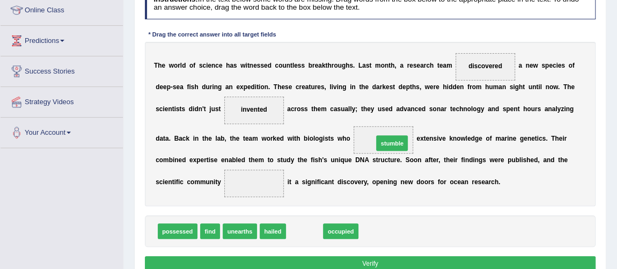
drag, startPoint x: 312, startPoint y: 226, endPoint x: 414, endPoint y: 121, distance: 146.8
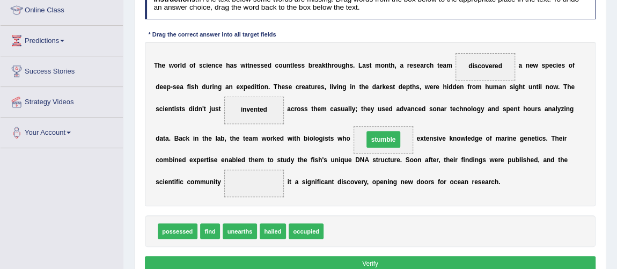
click at [414, 121] on div "T h e w o r l d o f s c i e n c e h a s w i t n e s s e d c o u n t l e s s b r…" at bounding box center [370, 124] width 451 height 164
click at [172, 231] on span "possessed" at bounding box center [178, 231] width 40 height 16
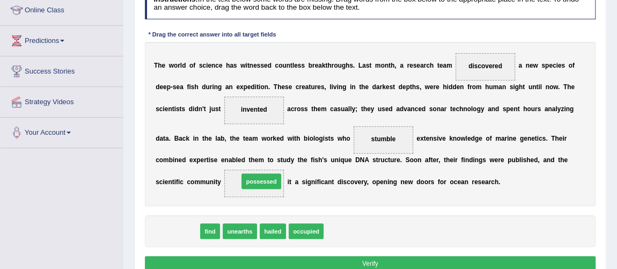
drag, startPoint x: 172, startPoint y: 231, endPoint x: 270, endPoint y: 172, distance: 114.8
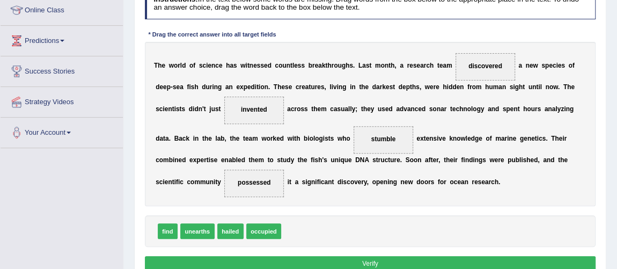
click at [282, 260] on button "Verify" at bounding box center [370, 264] width 451 height 16
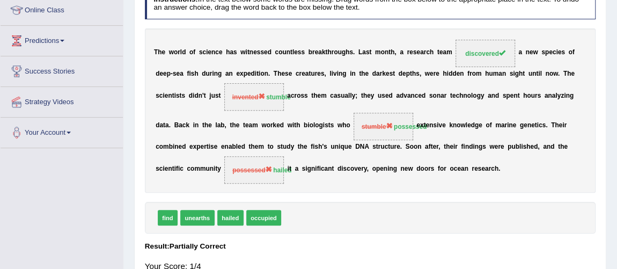
scroll to position [0, 0]
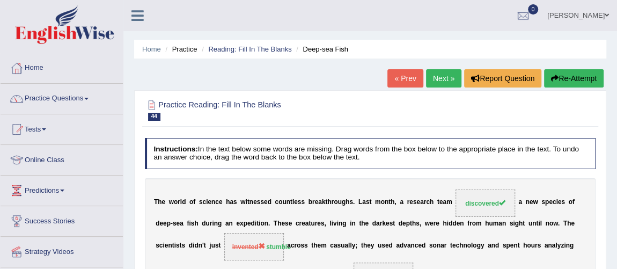
click at [441, 77] on link "Next »" at bounding box center [443, 78] width 35 height 18
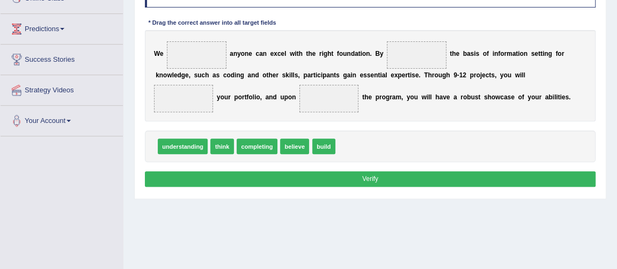
scroll to position [165, 0]
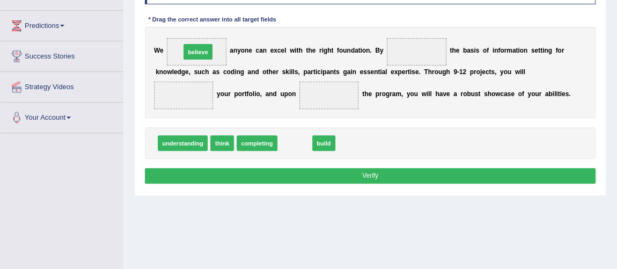
drag, startPoint x: 293, startPoint y: 141, endPoint x: 180, endPoint y: 34, distance: 156.0
click at [180, 34] on div "W e believe a n y o n e c a n e x c e l w i t h t h e r i g h t f o u n d a t i…" at bounding box center [370, 72] width 451 height 91
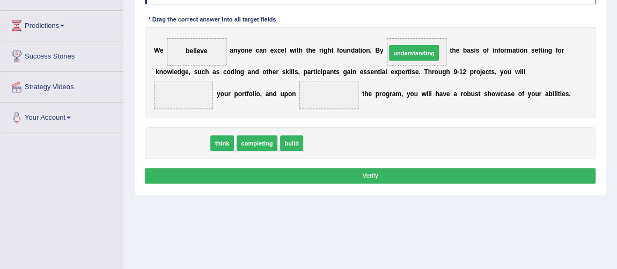
drag, startPoint x: 169, startPoint y: 137, endPoint x: 441, endPoint y: 32, distance: 291.8
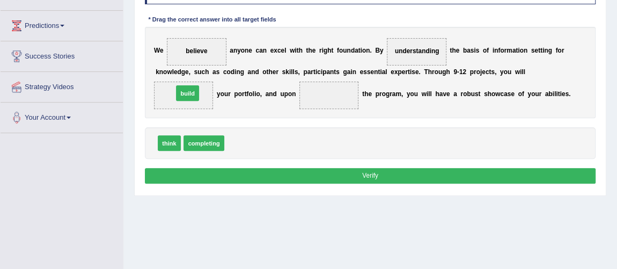
drag, startPoint x: 238, startPoint y: 138, endPoint x: 178, endPoint y: 81, distance: 83.1
click at [178, 82] on span "build" at bounding box center [184, 95] width 60 height 27
click at [196, 145] on span "completing" at bounding box center [203, 143] width 41 height 16
drag, startPoint x: 196, startPoint y: 145, endPoint x: 196, endPoint y: 139, distance: 6.4
click at [198, 141] on span "completing" at bounding box center [203, 143] width 41 height 16
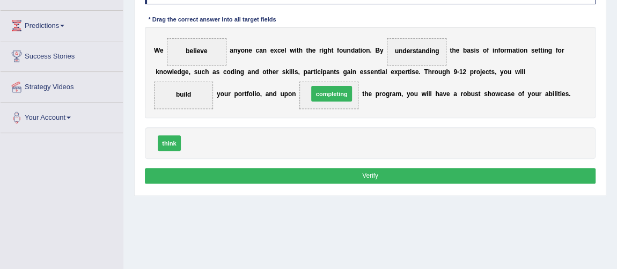
drag, startPoint x: 198, startPoint y: 141, endPoint x: 349, endPoint y: 83, distance: 161.0
click at [349, 83] on span "completing" at bounding box center [329, 95] width 60 height 27
click at [312, 173] on button "Verify" at bounding box center [370, 176] width 451 height 16
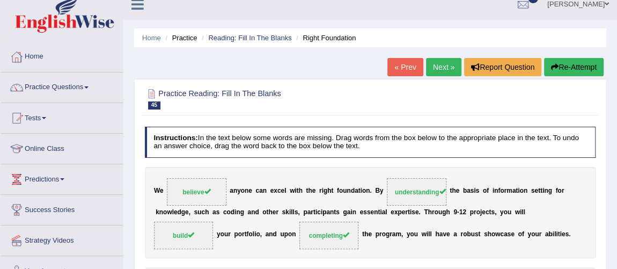
scroll to position [0, 0]
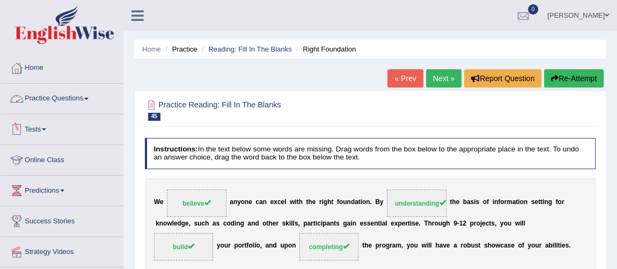
click at [76, 95] on link "Practice Questions" at bounding box center [62, 97] width 122 height 27
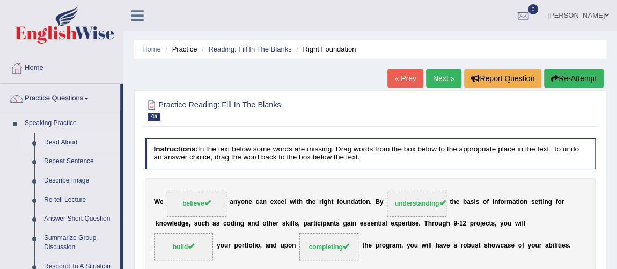
click at [60, 141] on link "Read Aloud" at bounding box center [79, 142] width 81 height 19
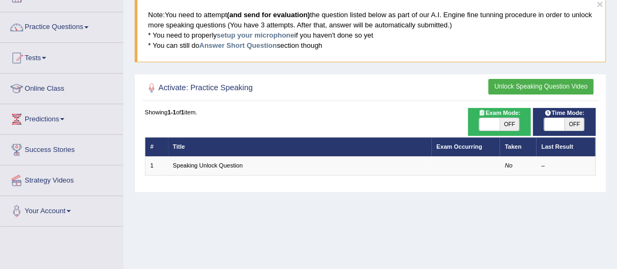
scroll to position [69, 0]
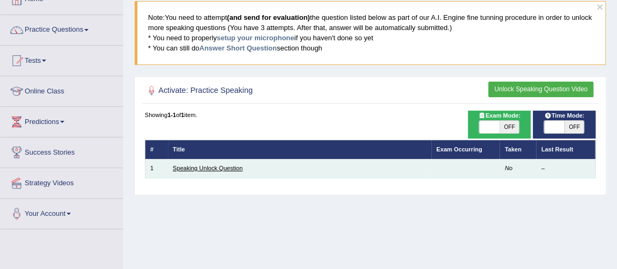
click at [226, 168] on link "Speaking Unlock Question" at bounding box center [208, 168] width 70 height 6
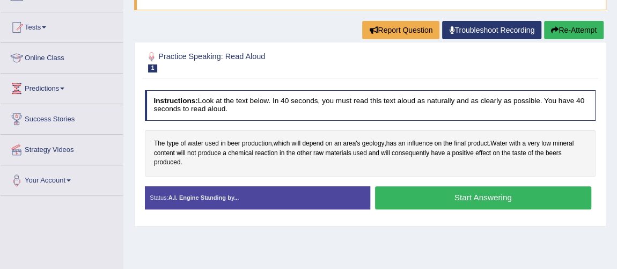
scroll to position [113, 0]
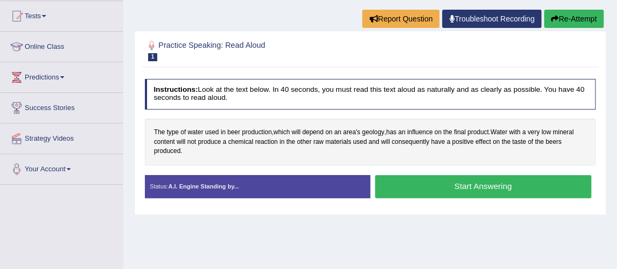
click at [504, 187] on button "Start Answering" at bounding box center [483, 186] width 216 height 23
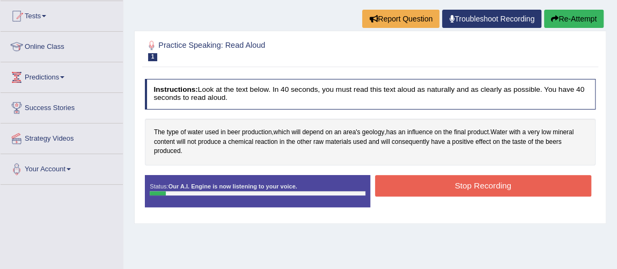
click at [504, 187] on button "Stop Recording" at bounding box center [483, 185] width 216 height 21
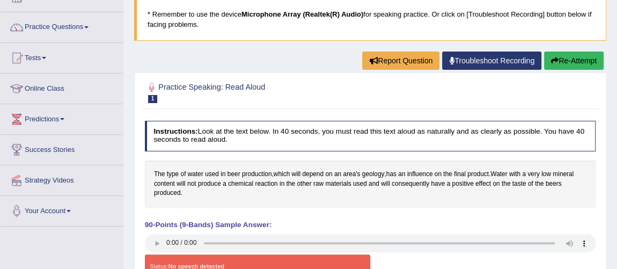
scroll to position [71, 0]
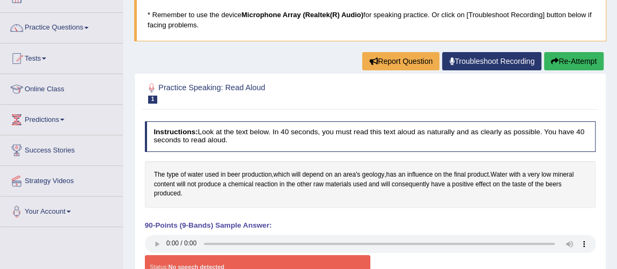
click at [556, 61] on icon "button" at bounding box center [555, 61] width 8 height 8
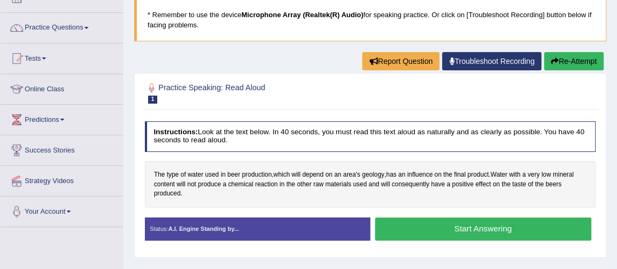
click at [409, 220] on button "Start Answering" at bounding box center [483, 228] width 216 height 23
